Goal: Find contact information: Find contact information

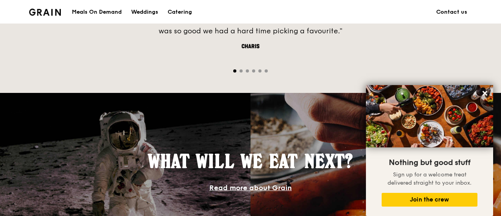
scroll to position [579, 0]
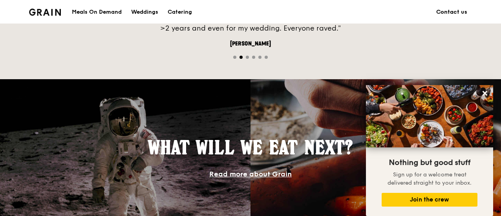
click at [454, 11] on link "Contact us" at bounding box center [451, 12] width 40 height 24
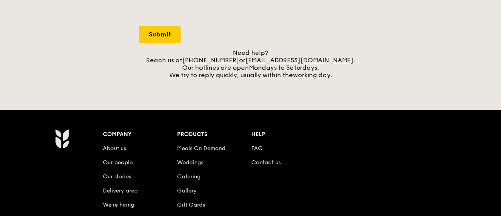
scroll to position [306, 0]
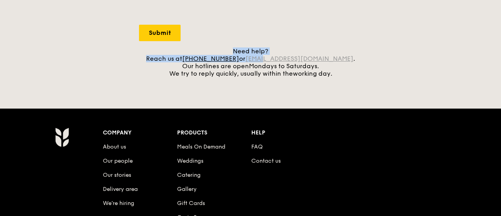
drag, startPoint x: 353, startPoint y: 51, endPoint x: 276, endPoint y: 59, distance: 77.4
click at [276, 59] on div "Need help? Reach us at [PHONE_NUMBER] or [EMAIL_ADDRESS][DOMAIN_NAME] . Our hot…" at bounding box center [250, 62] width 223 height 30
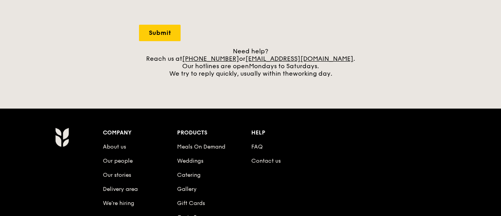
click at [352, 55] on div "Need help? Reach us at [PHONE_NUMBER] or [EMAIL_ADDRESS][DOMAIN_NAME] . Our hot…" at bounding box center [250, 62] width 223 height 30
drag, startPoint x: 352, startPoint y: 55, endPoint x: 261, endPoint y: 58, distance: 90.4
click at [261, 58] on div "Need help? Reach us at [PHONE_NUMBER] or [EMAIL_ADDRESS][DOMAIN_NAME] . Our hot…" at bounding box center [250, 62] width 223 height 30
copy div "[EMAIL_ADDRESS][DOMAIN_NAME] ."
